Goal: Task Accomplishment & Management: Use online tool/utility

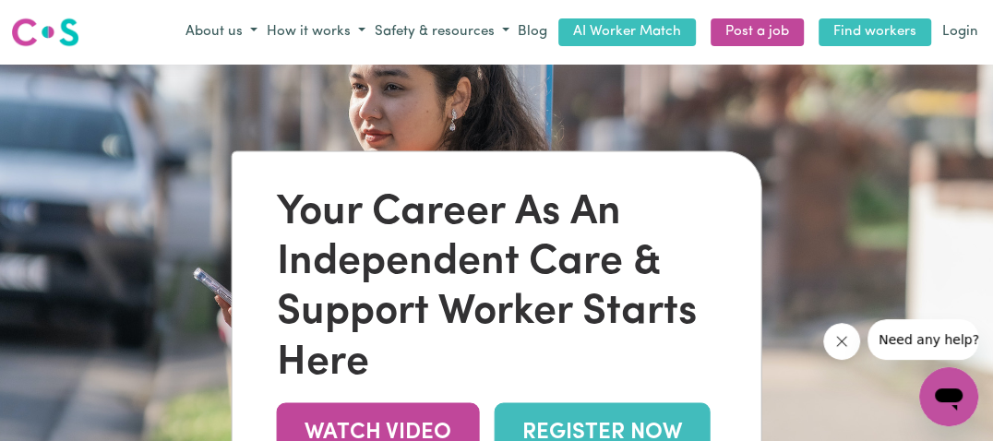
click at [859, 30] on link "Find workers" at bounding box center [875, 32] width 113 height 29
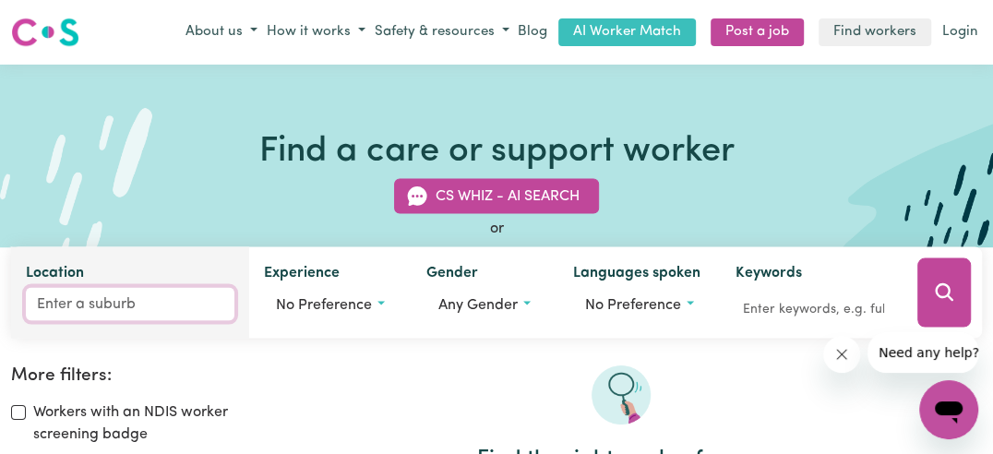
click at [65, 307] on input "Location" at bounding box center [130, 303] width 209 height 33
type input "gympie"
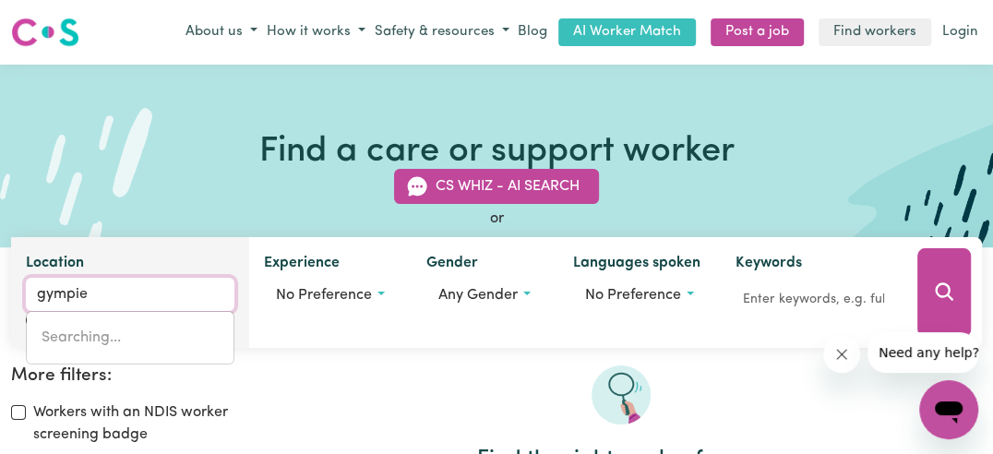
type input "gympie, [GEOGRAPHIC_DATA], 4570"
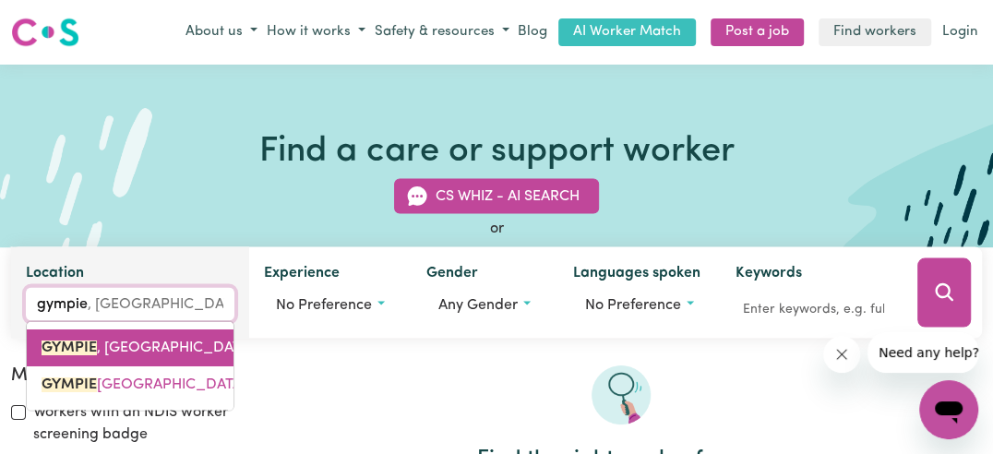
click at [110, 349] on span "GYMPIE , [GEOGRAPHIC_DATA], 4570" at bounding box center [168, 347] width 253 height 15
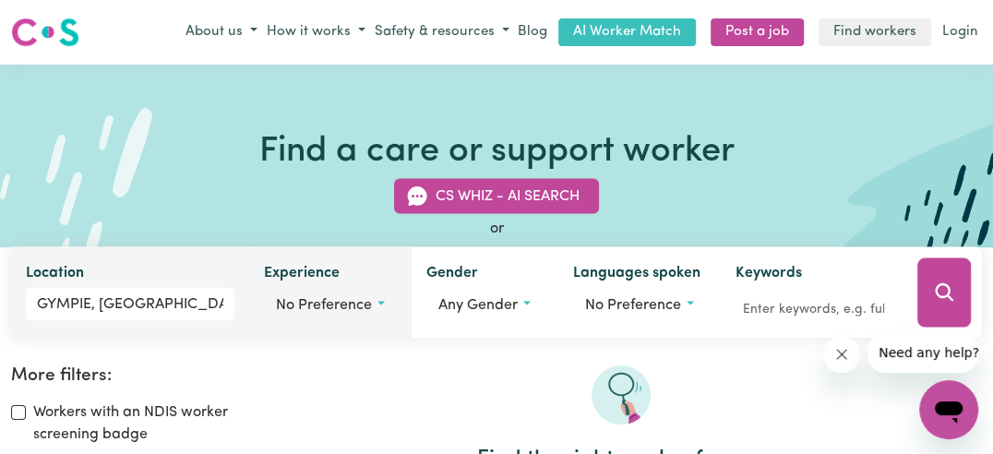
click at [381, 303] on button "No preference" at bounding box center [330, 304] width 133 height 35
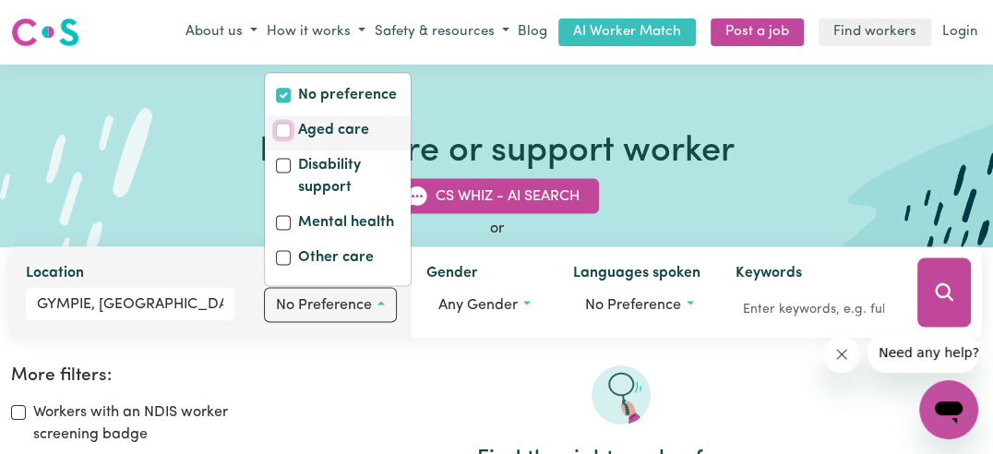
click at [282, 125] on input "Aged care" at bounding box center [283, 130] width 15 height 15
checkbox input "true"
checkbox input "false"
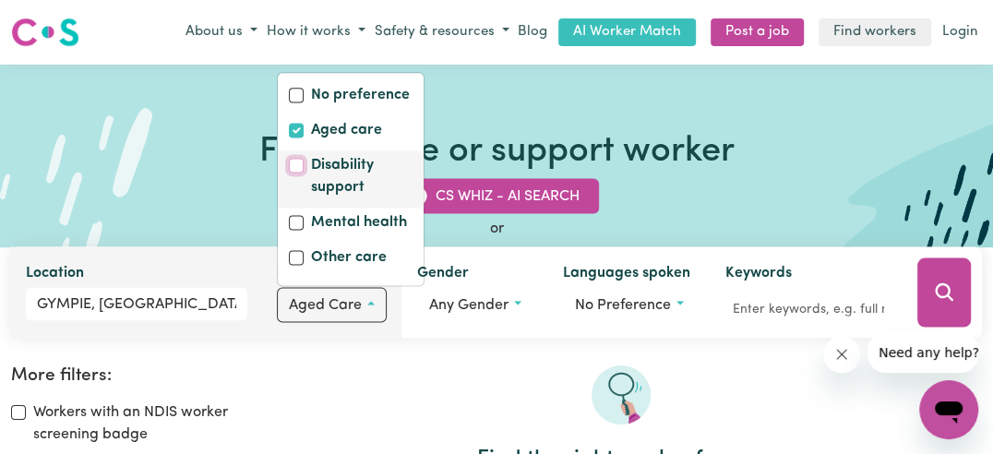
click at [295, 162] on input "Disability support" at bounding box center [296, 165] width 15 height 15
checkbox input "true"
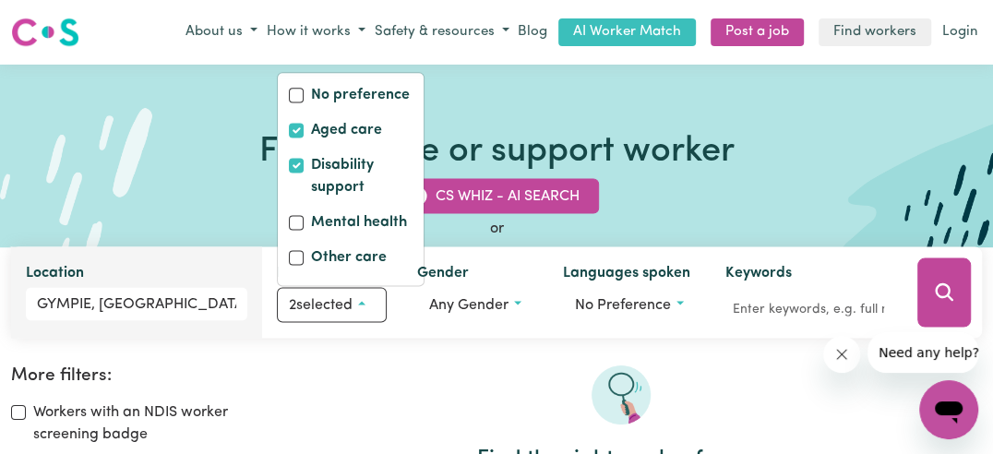
click at [843, 351] on icon "Close message from company" at bounding box center [841, 354] width 15 height 15
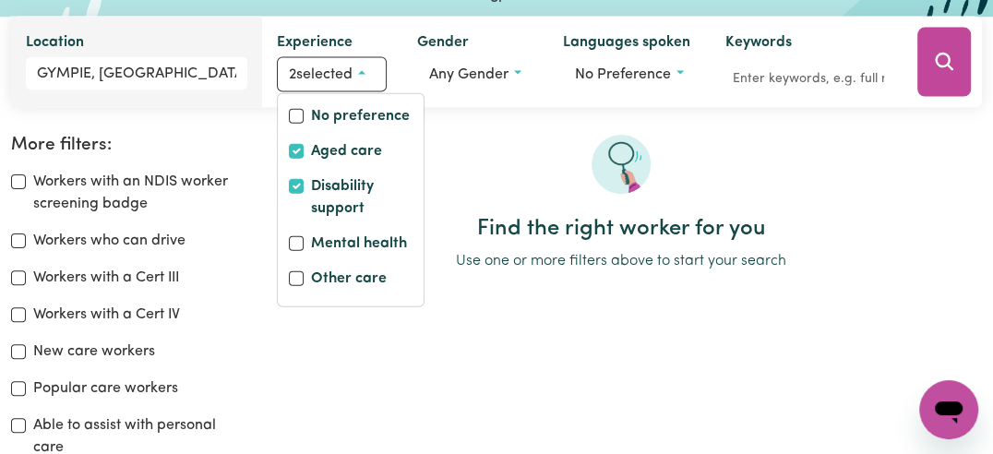
scroll to position [231, 0]
click at [18, 240] on input "Workers who can drive" at bounding box center [18, 241] width 15 height 15
checkbox input "true"
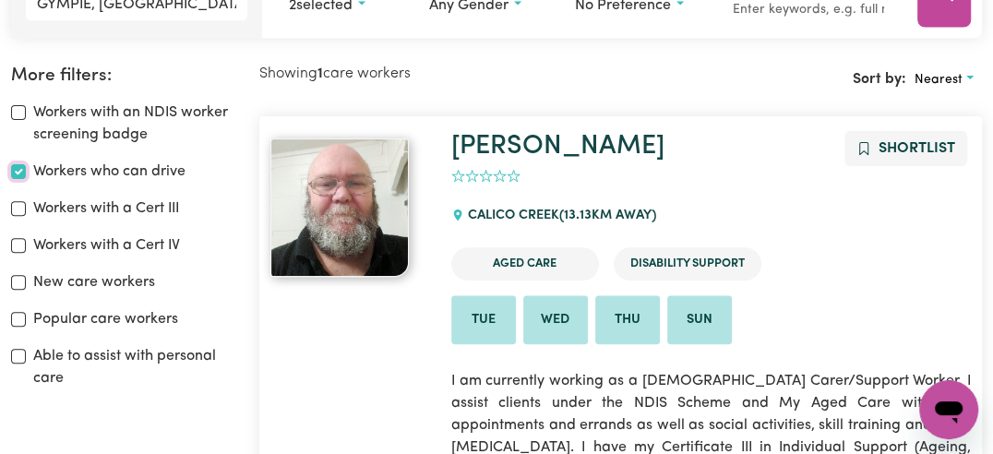
scroll to position [306, 0]
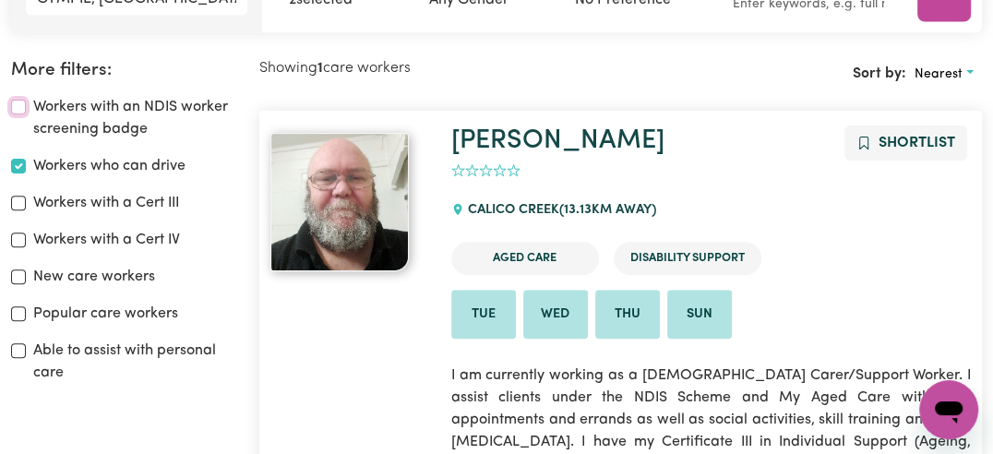
click at [17, 106] on input "Workers with an NDIS worker screening badge" at bounding box center [18, 107] width 15 height 15
checkbox input "true"
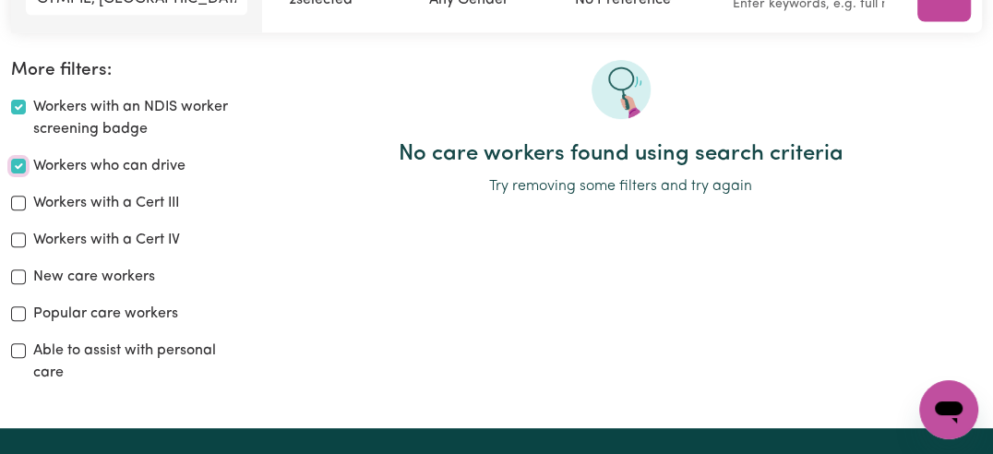
click at [16, 166] on input "Workers who can drive" at bounding box center [18, 166] width 15 height 15
checkbox input "false"
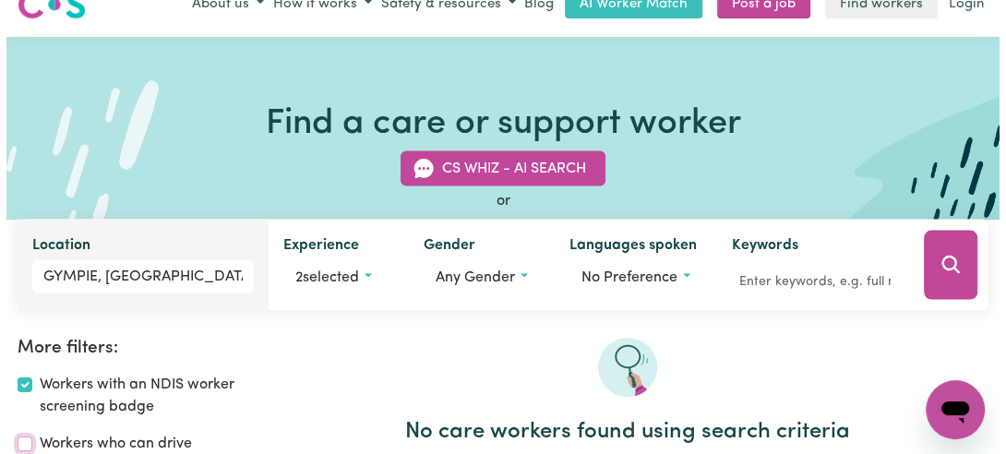
scroll to position [28, 0]
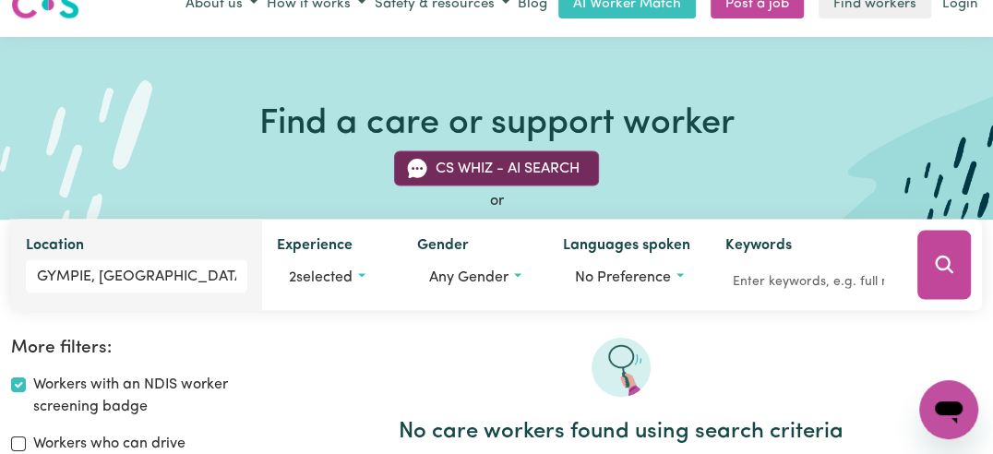
click at [492, 162] on button "CS Whiz - AI Search" at bounding box center [496, 167] width 205 height 35
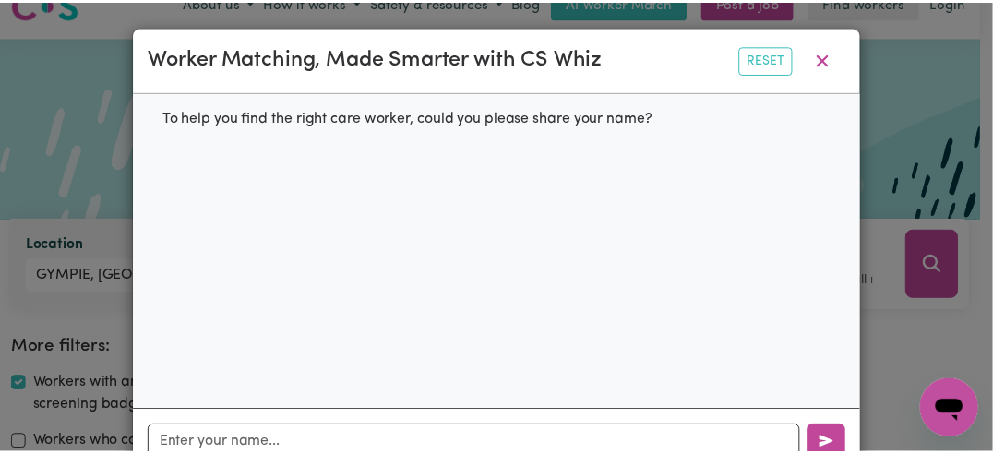
scroll to position [46, 0]
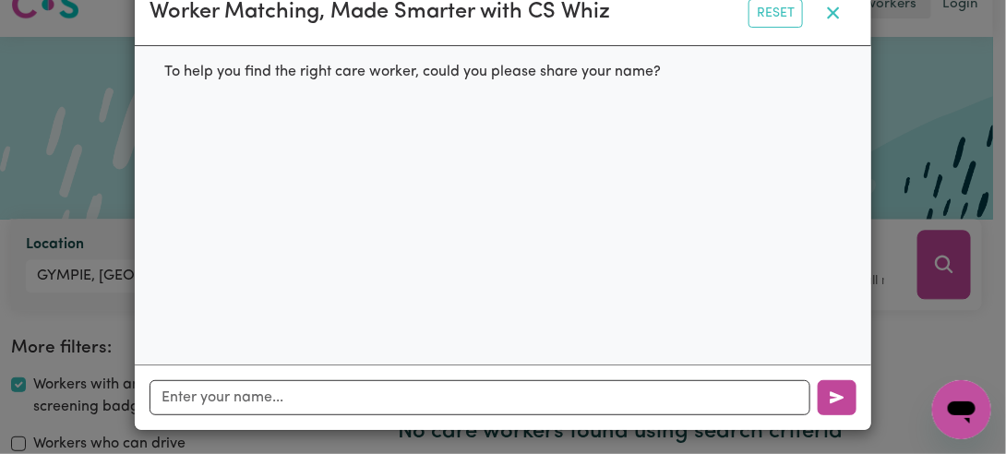
click at [825, 9] on icon "button" at bounding box center [833, 13] width 22 height 22
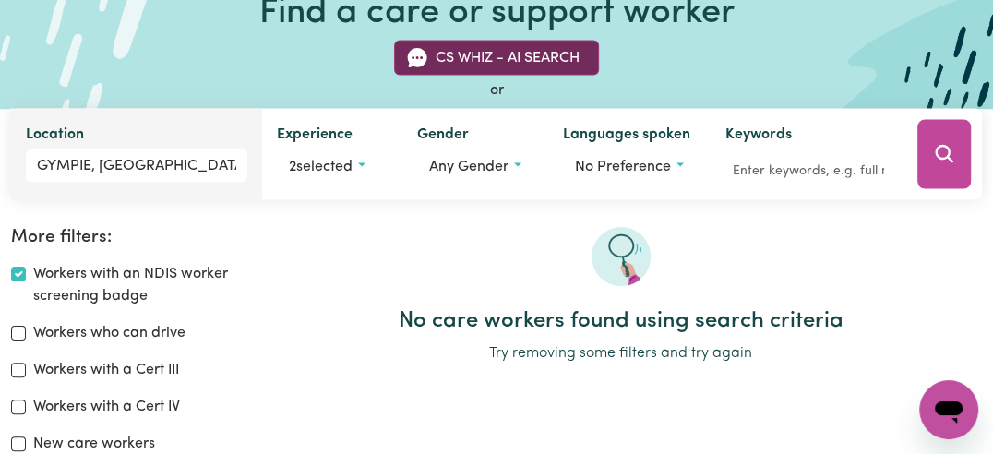
scroll to position [145, 0]
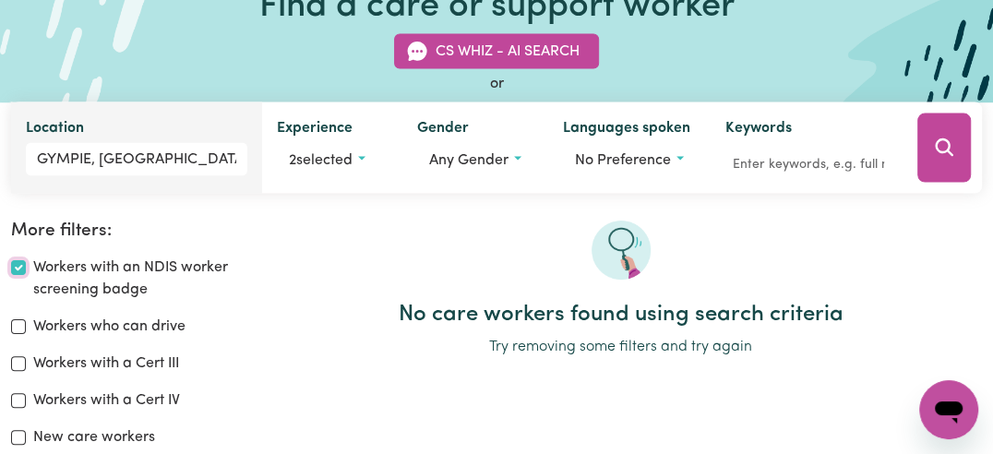
click at [18, 266] on input "Workers with an NDIS worker screening badge" at bounding box center [18, 267] width 15 height 15
checkbox input "false"
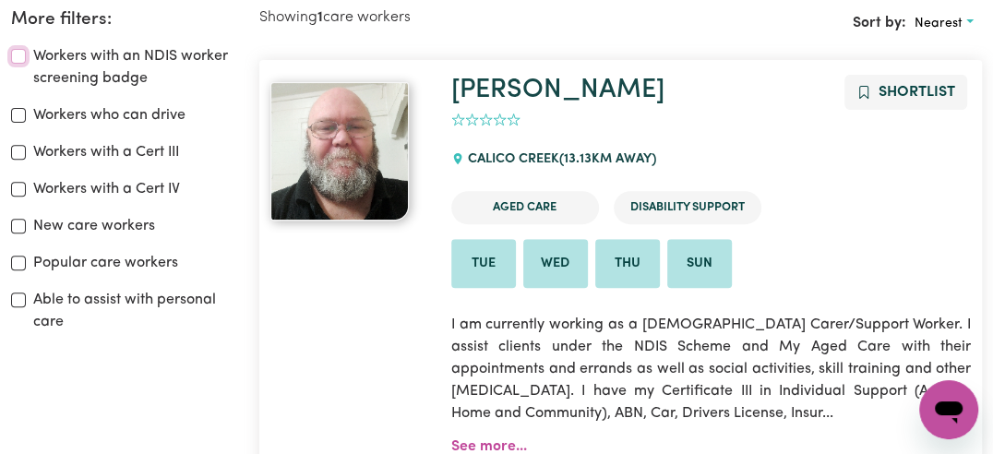
scroll to position [355, 0]
